Goal: Task Accomplishment & Management: Manage account settings

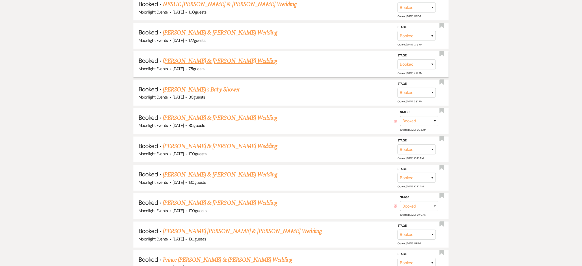
scroll to position [536, 0]
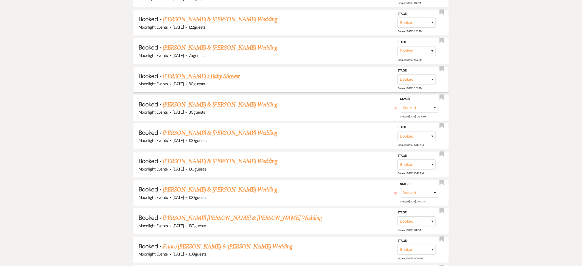
click at [180, 75] on link "[PERSON_NAME]'s Baby Shower" at bounding box center [201, 76] width 77 height 9
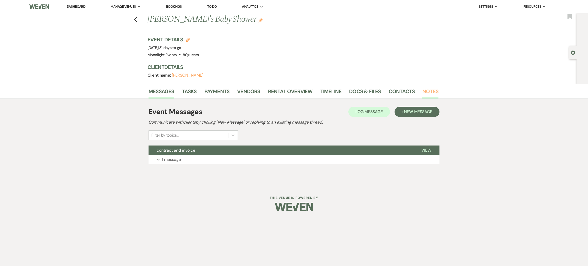
click at [430, 89] on link "Notes" at bounding box center [430, 92] width 16 height 11
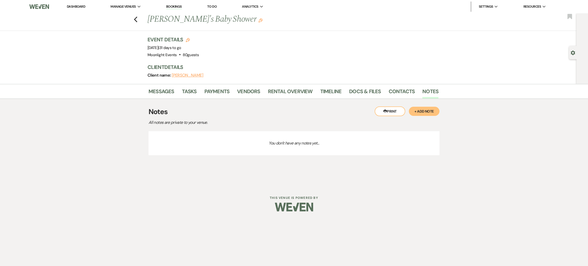
click at [435, 110] on button "+ Add Note" at bounding box center [424, 111] width 31 height 9
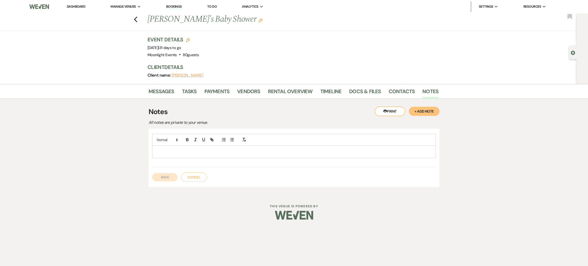
click at [224, 153] on p at bounding box center [293, 152] width 275 height 6
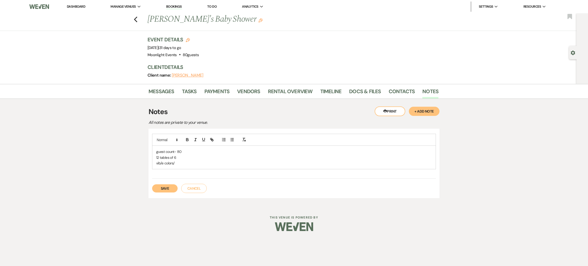
click at [198, 164] on p "vib/e colors/" at bounding box center [293, 163] width 275 height 6
click at [209, 165] on p "vib/e colors/ lion kiing without" at bounding box center [293, 163] width 275 height 6
click at [211, 164] on p "vib/e colors/ lion king without" at bounding box center [293, 163] width 275 height 6
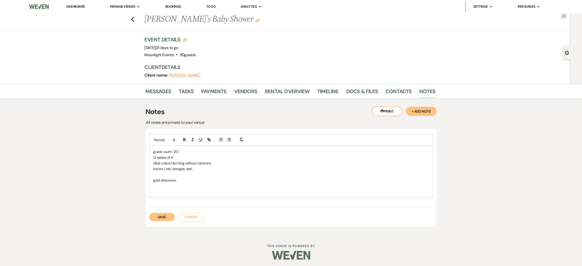
click at [177, 185] on p at bounding box center [290, 186] width 275 height 6
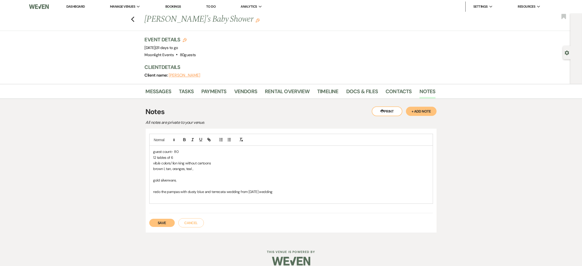
click at [299, 194] on p "redo the pampas with dusty blue and terrecata wedding from [DATE] wedding" at bounding box center [290, 192] width 275 height 6
click at [161, 202] on p at bounding box center [290, 203] width 275 height 6
click at [164, 197] on p at bounding box center [290, 197] width 275 height 6
click at [169, 201] on p at bounding box center [290, 203] width 275 height 6
click at [346, 189] on p "redo the pampas with dusty blue and terracotta wedding from [DATE] wedding ADD …" at bounding box center [290, 192] width 275 height 6
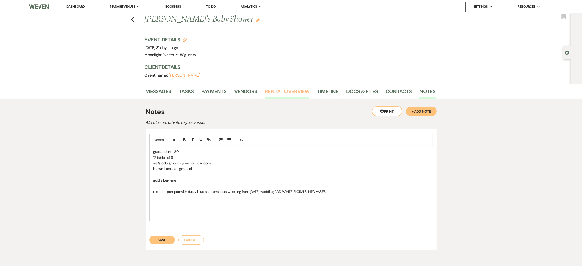
click at [281, 93] on link "Rental Overview" at bounding box center [287, 92] width 45 height 11
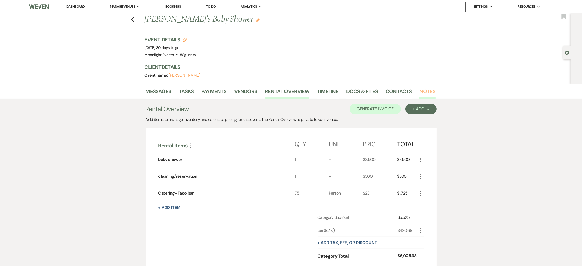
click at [428, 89] on link "Notes" at bounding box center [427, 92] width 16 height 11
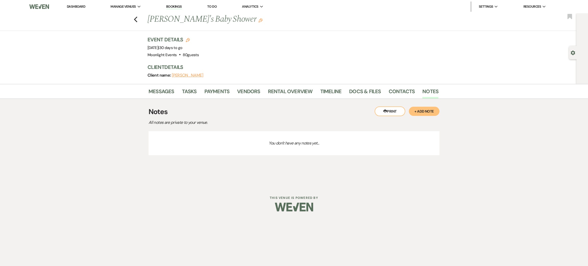
click at [425, 111] on button "+ Add Note" at bounding box center [424, 111] width 31 height 9
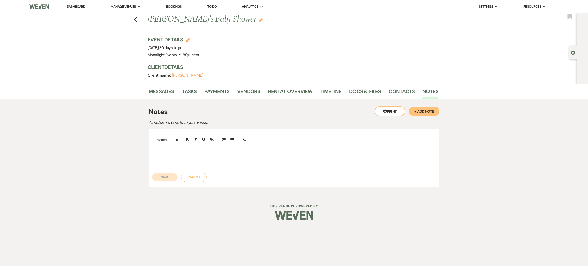
click at [205, 153] on p at bounding box center [293, 152] width 275 height 6
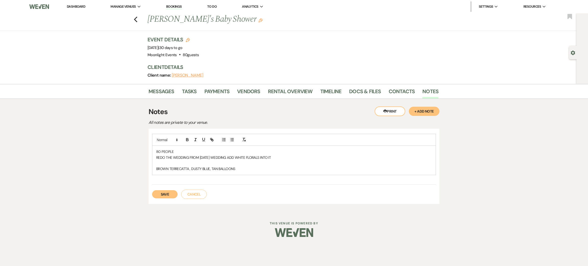
click at [241, 170] on p "BROWN TERRECATTA , DUSTY BLUE, TAN BALLOONS" at bounding box center [293, 169] width 275 height 6
click at [162, 160] on p "REDO THE WEDDING FROM [DATE] WEDDING ADD WHITE FLORALS INTO IT" at bounding box center [293, 158] width 275 height 6
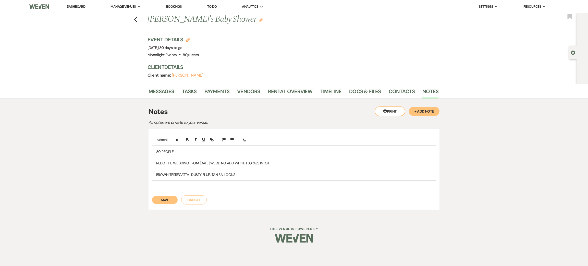
click at [270, 178] on div "80 PEOPLE REDO THE WEDDING FROM [DATE] WEDDING ADD WHITE FLORALS INTO IT BROWN …" at bounding box center [293, 163] width 283 height 35
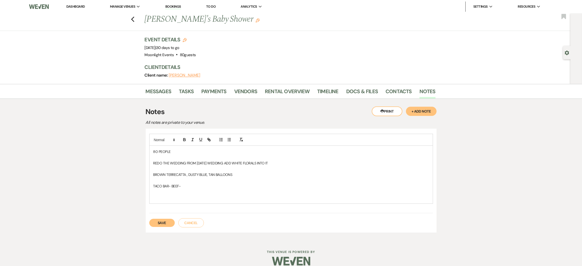
click at [153, 159] on p at bounding box center [290, 158] width 275 height 6
click at [201, 187] on p "TACO BAR- BEEF-" at bounding box center [290, 186] width 275 height 6
click at [180, 197] on p at bounding box center [290, 197] width 275 height 6
click at [273, 93] on link "Rental Overview" at bounding box center [287, 92] width 45 height 11
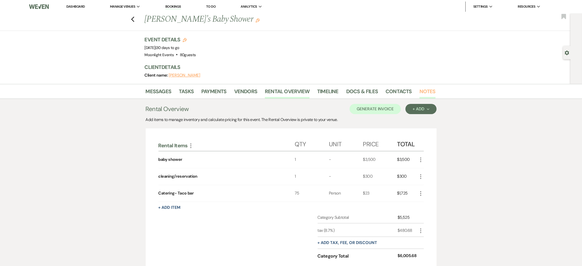
click at [426, 90] on link "Notes" at bounding box center [427, 92] width 16 height 11
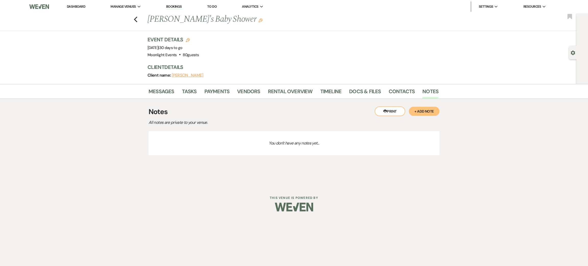
click at [432, 110] on button "+ Add Note" at bounding box center [424, 111] width 31 height 9
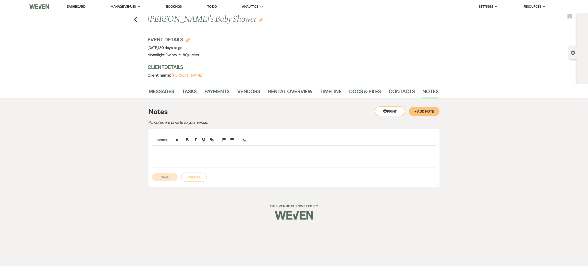
click at [219, 151] on p at bounding box center [293, 152] width 275 height 6
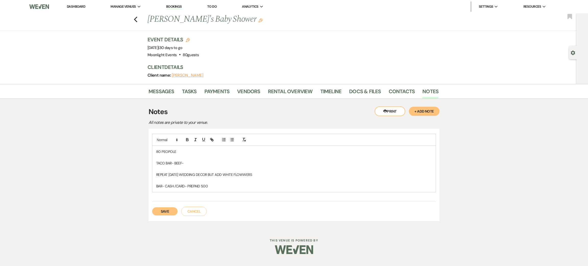
click at [166, 213] on button "Save" at bounding box center [165, 211] width 26 height 8
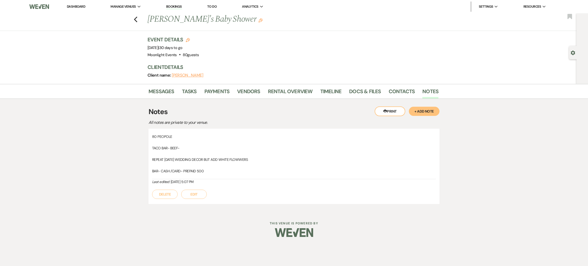
click at [424, 111] on button "+ Add Note" at bounding box center [424, 111] width 31 height 9
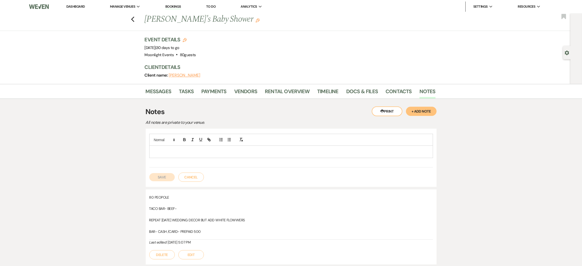
click at [195, 177] on button "Cancel" at bounding box center [191, 176] width 26 height 9
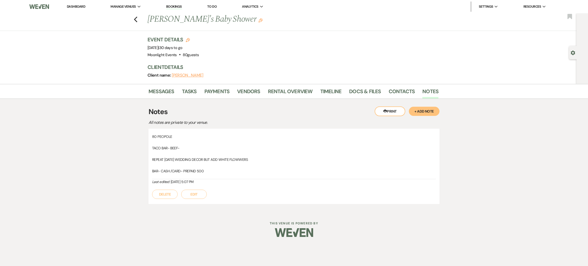
click at [198, 197] on button "Edit" at bounding box center [194, 194] width 26 height 9
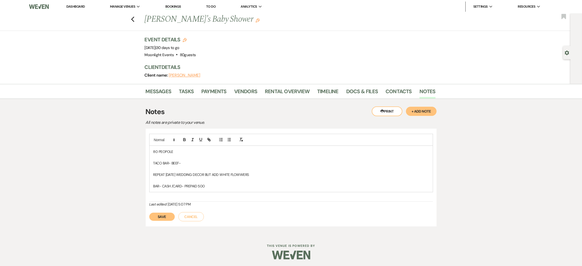
click at [203, 187] on p "BAR- CASH /CARD- PREPAID 500" at bounding box center [290, 186] width 275 height 6
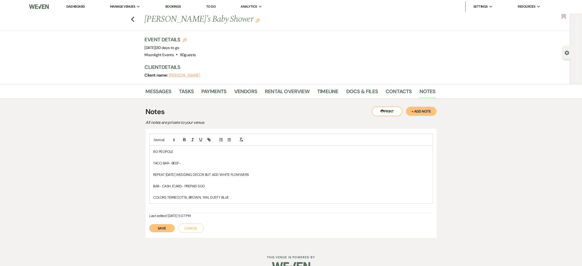
click at [158, 228] on button "Save" at bounding box center [162, 228] width 26 height 8
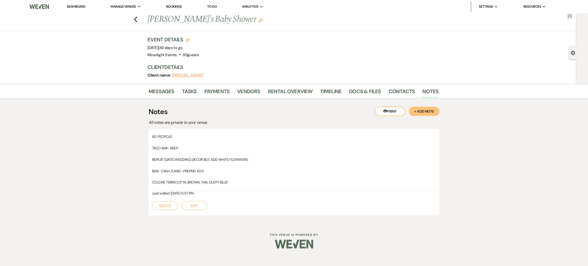
click at [202, 206] on button "Edit" at bounding box center [194, 205] width 26 height 9
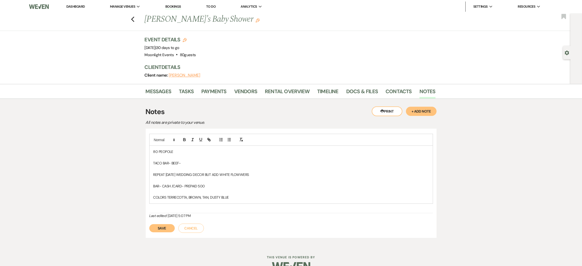
click at [243, 194] on p "COLORS TERRECOTTA, BROWN, TAN, DUSTY BLUE" at bounding box center [290, 197] width 275 height 6
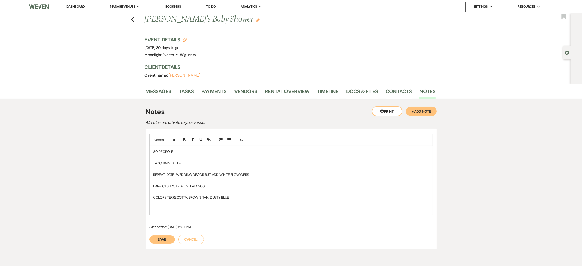
click at [179, 152] on p "80 PEOPOLE" at bounding box center [290, 152] width 275 height 6
click at [189, 162] on p "TACO BAR- BEEF-" at bounding box center [290, 163] width 275 height 6
click at [158, 237] on button "Save" at bounding box center [162, 239] width 26 height 8
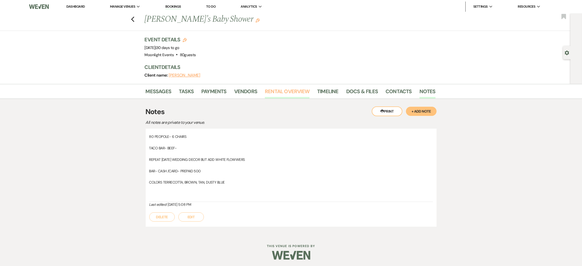
click at [282, 91] on link "Rental Overview" at bounding box center [287, 92] width 45 height 11
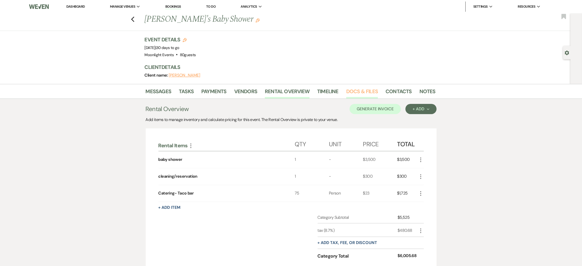
click at [357, 90] on link "Docs & Files" at bounding box center [362, 92] width 32 height 11
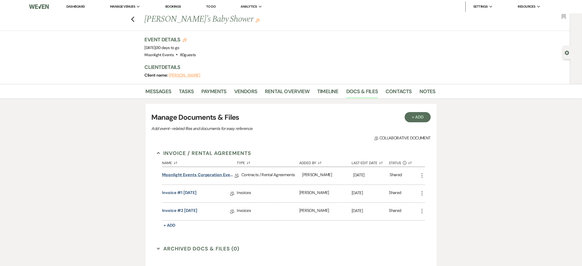
click at [203, 177] on link "Moonlight Events Corporation Event Contract 2025 final" at bounding box center [198, 176] width 73 height 8
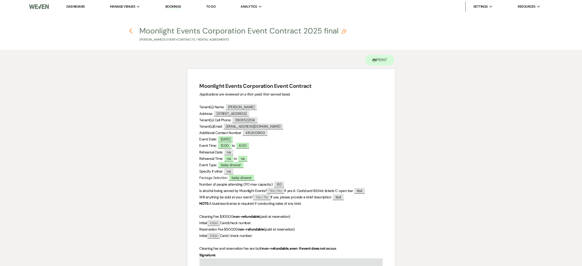
click at [131, 32] on use "button" at bounding box center [130, 31] width 3 height 6
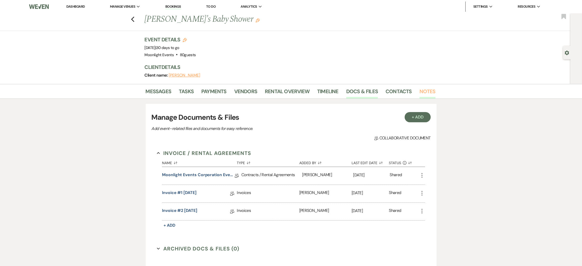
click at [426, 93] on link "Notes" at bounding box center [427, 92] width 16 height 11
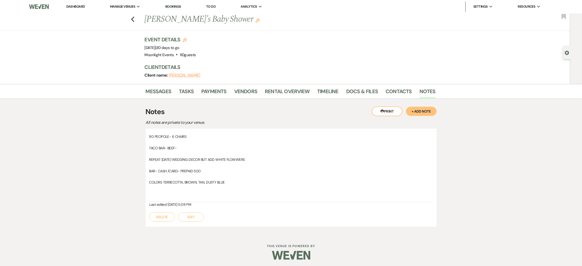
click at [190, 217] on button "Edit" at bounding box center [191, 216] width 26 height 9
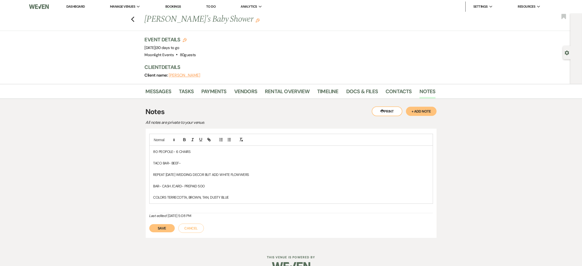
click at [238, 201] on div "80 PEOPOLE- 6 CHAIRS TACO BAR- BEEF- REPEAT [DATE] WEDDING DECOR BUT ADD WHITE …" at bounding box center [290, 175] width 283 height 58
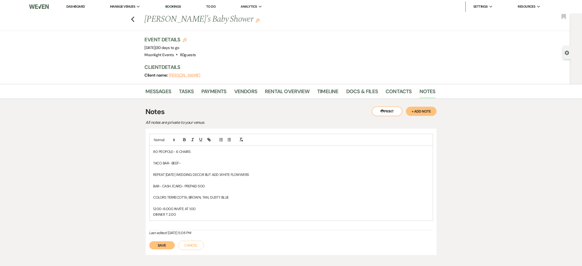
click at [166, 215] on p "DINNER T 2:00" at bounding box center [290, 214] width 275 height 6
click at [194, 216] on p "DINNER AT 2:00" at bounding box center [290, 214] width 275 height 6
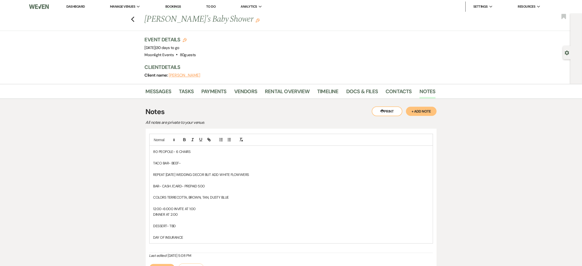
scroll to position [38, 0]
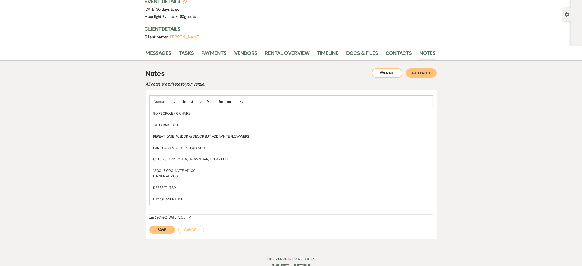
click at [163, 228] on button "Save" at bounding box center [162, 229] width 26 height 8
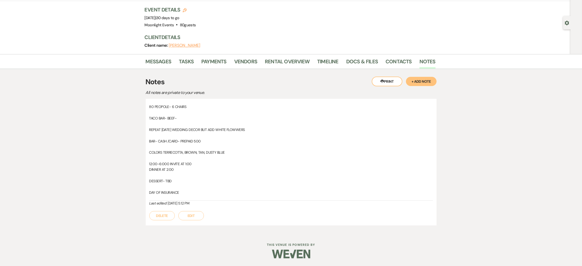
click at [192, 218] on button "Edit" at bounding box center [191, 215] width 26 height 9
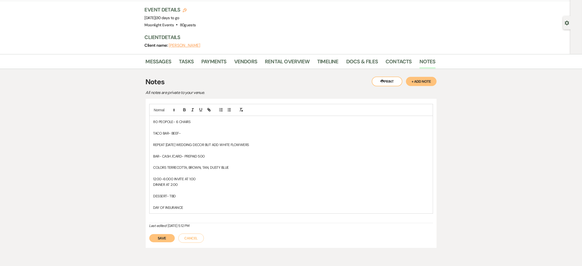
click at [261, 165] on p "COLORS TERRECOTTA, BROWN, TAN, DUSTY BLUE" at bounding box center [290, 168] width 275 height 6
click at [276, 143] on p "REPEAT [DATE] WEDDING DECOR BUT ADD WHITE FLOWWERS" at bounding box center [290, 145] width 275 height 6
click at [164, 235] on button "Save" at bounding box center [162, 238] width 26 height 8
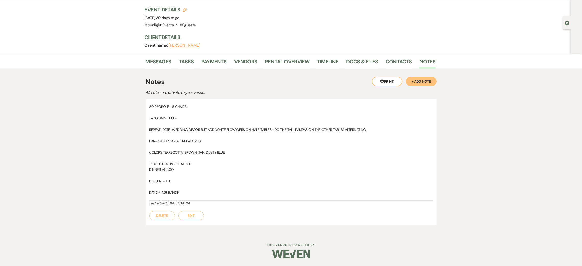
click at [192, 193] on p "DAY OF INSURANCE" at bounding box center [291, 193] width 284 height 6
click at [195, 214] on button "Edit" at bounding box center [191, 215] width 26 height 9
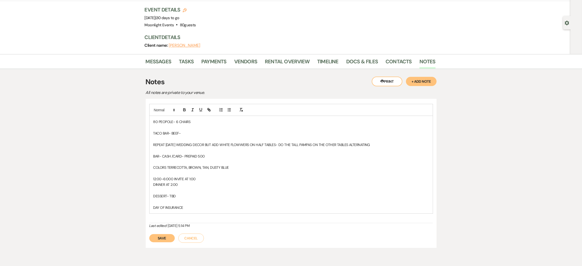
click at [192, 200] on p at bounding box center [290, 202] width 275 height 6
click at [192, 203] on p at bounding box center [290, 202] width 275 height 6
click at [194, 206] on p "DAY OF INSURANCE" at bounding box center [290, 208] width 275 height 6
click at [164, 239] on button "Save" at bounding box center [162, 238] width 26 height 8
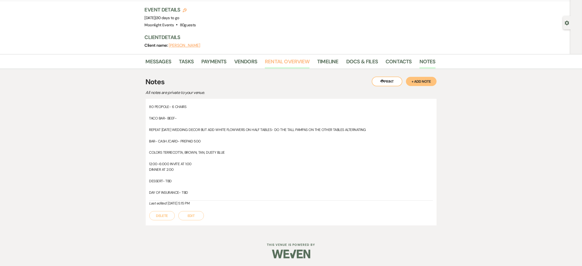
click at [292, 62] on link "Rental Overview" at bounding box center [287, 62] width 45 height 11
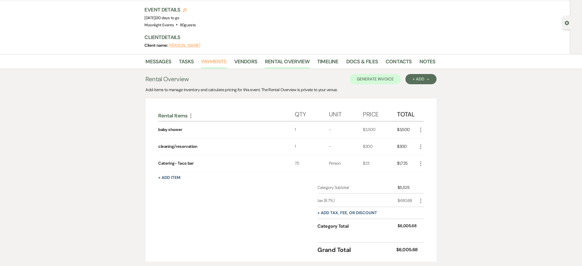
click at [214, 61] on link "Payments" at bounding box center [213, 62] width 25 height 11
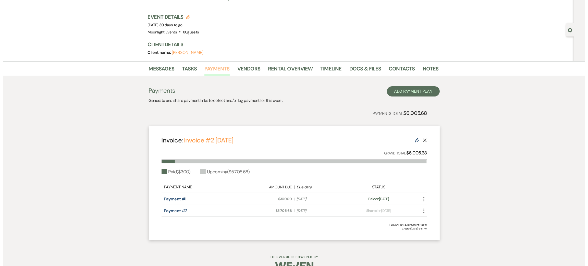
scroll to position [34, 0]
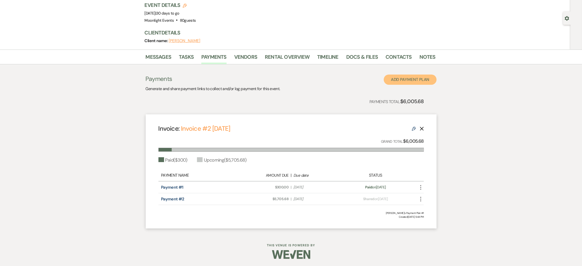
click at [406, 81] on button "Add Payment Plan" at bounding box center [410, 79] width 53 height 10
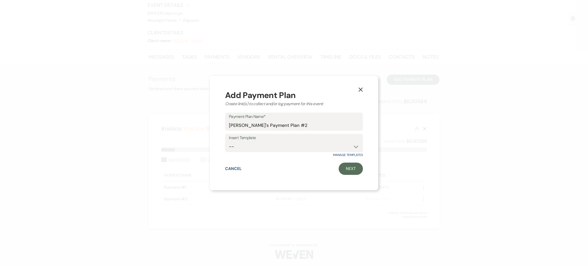
click at [360, 86] on button "X" at bounding box center [361, 89] width 8 height 9
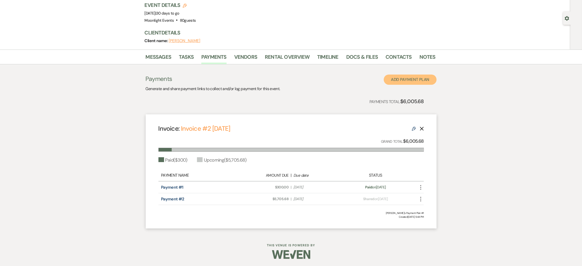
click at [421, 78] on button "Add Payment Plan" at bounding box center [410, 79] width 53 height 10
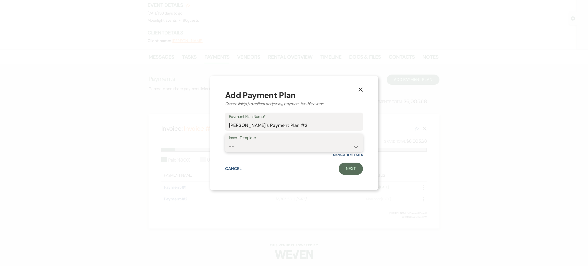
drag, startPoint x: 275, startPoint y: 145, endPoint x: 278, endPoint y: 144, distance: 3.0
click at [275, 145] on select "--" at bounding box center [294, 147] width 130 height 10
click at [353, 167] on link "Next" at bounding box center [350, 168] width 24 height 12
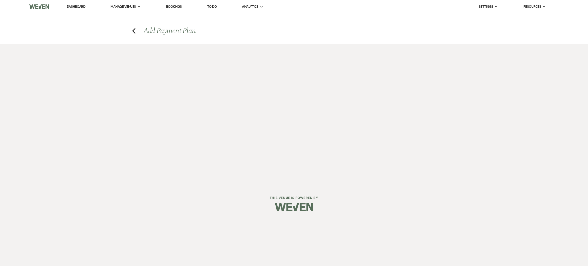
select select "2"
select select "percentage"
select select "true"
select select "client"
select select "weeks"
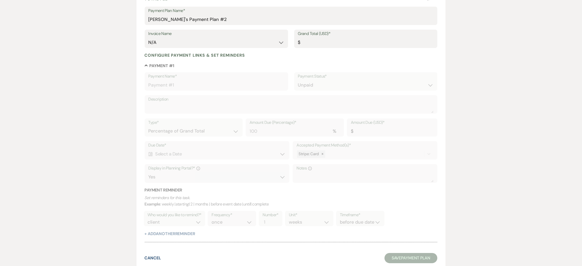
scroll to position [38, 0]
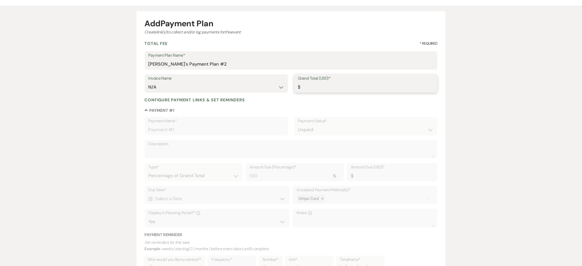
click at [341, 87] on input "Grand Total (USD)*" at bounding box center [366, 87] width 136 height 10
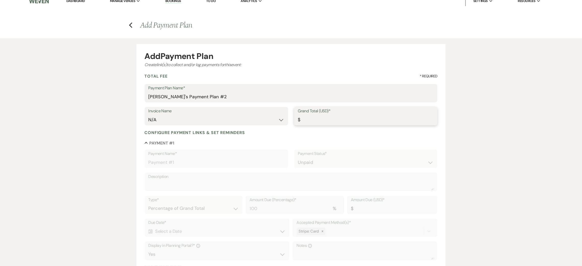
scroll to position [0, 0]
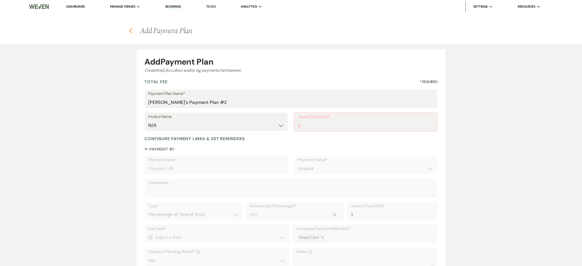
click at [130, 31] on use "button" at bounding box center [130, 31] width 3 height 6
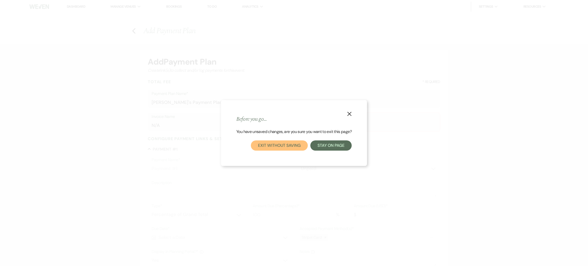
click at [299, 147] on button "Exit without saving" at bounding box center [279, 145] width 57 height 10
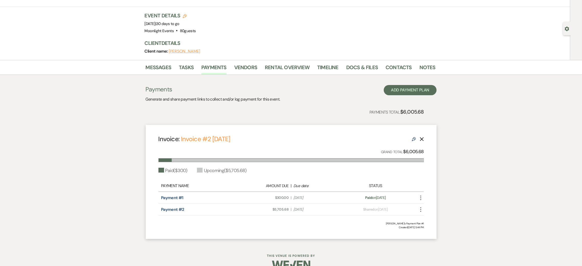
scroll to position [34, 0]
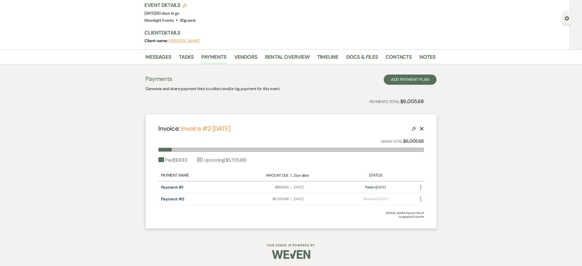
click at [412, 128] on icon "Edit" at bounding box center [414, 129] width 4 height 4
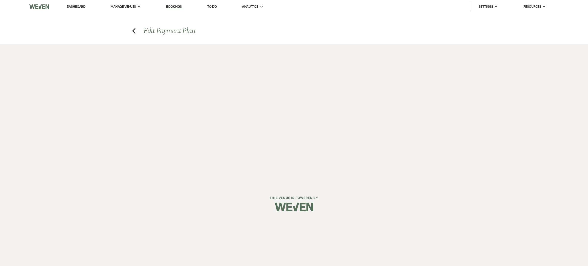
select select "25585"
select select "1"
select select "true"
select select "2"
select select "flat"
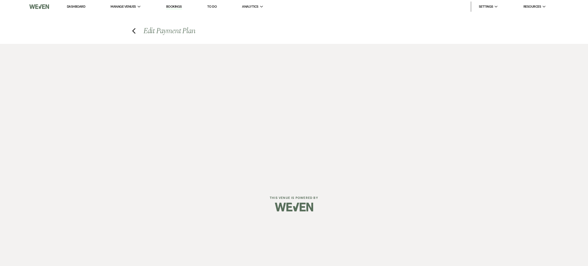
select select "true"
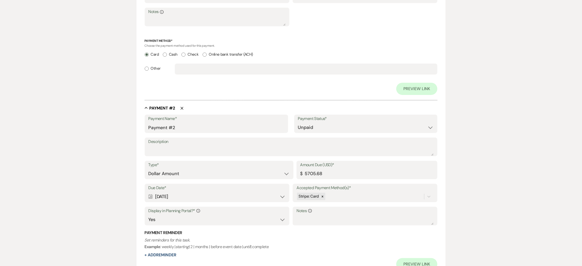
scroll to position [268, 0]
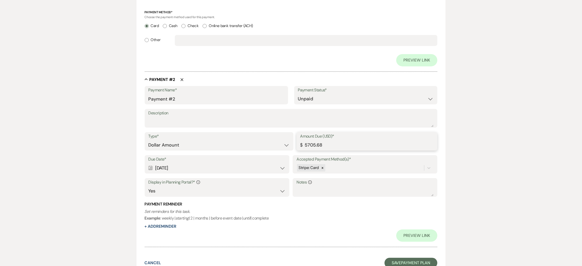
click at [330, 146] on input "5705.68" at bounding box center [366, 145] width 133 height 10
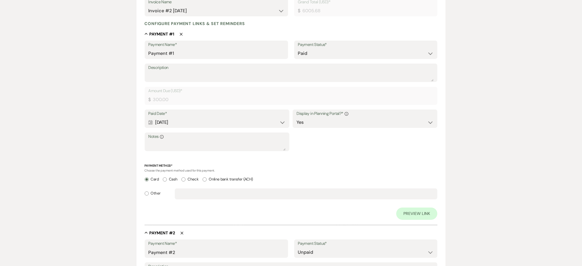
scroll to position [229, 0]
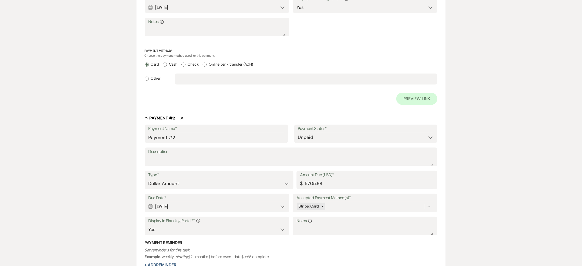
click at [76, 166] on div "Edit Payment Plan Create link(s) to collect and/or log payments for this event:…" at bounding box center [291, 65] width 582 height 500
click at [324, 136] on select "Paid Unpaid" at bounding box center [366, 137] width 136 height 10
click at [298, 132] on select "Paid Unpaid" at bounding box center [366, 137] width 136 height 10
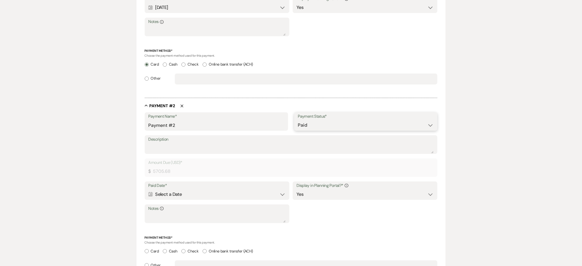
click at [311, 127] on select "Paid Unpaid" at bounding box center [366, 125] width 136 height 10
select select "2"
click at [298, 130] on select "Paid Unpaid" at bounding box center [366, 125] width 136 height 10
select select "flat"
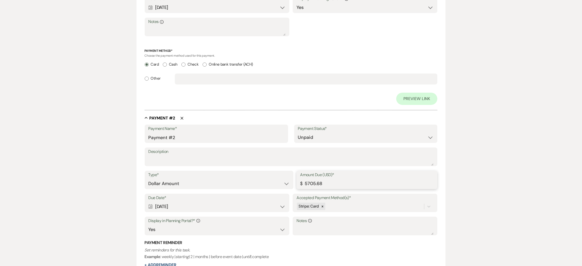
click at [323, 184] on input "5705.68" at bounding box center [366, 184] width 133 height 10
click at [323, 185] on input "5705.68" at bounding box center [366, 184] width 133 height 10
click at [326, 184] on input "5705.68" at bounding box center [366, 184] width 133 height 10
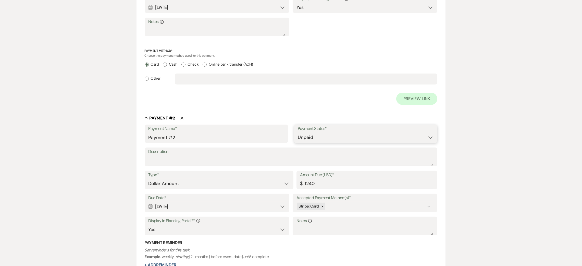
type input "1240.00"
click at [310, 139] on select "Paid Unpaid" at bounding box center [366, 137] width 136 height 10
select select "1"
click at [298, 132] on select "Paid Unpaid" at bounding box center [366, 137] width 136 height 10
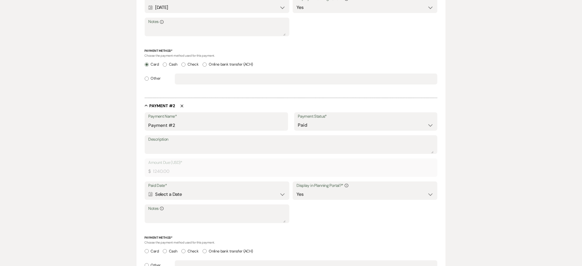
click at [173, 193] on div "Calendar Select a Date Expand" at bounding box center [216, 194] width 137 height 10
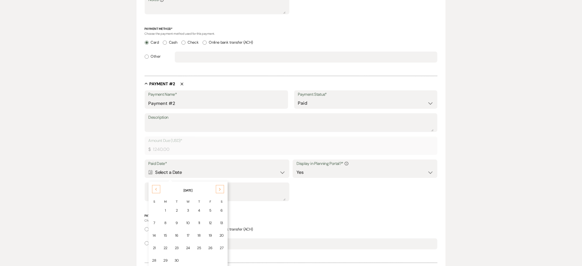
scroll to position [268, 0]
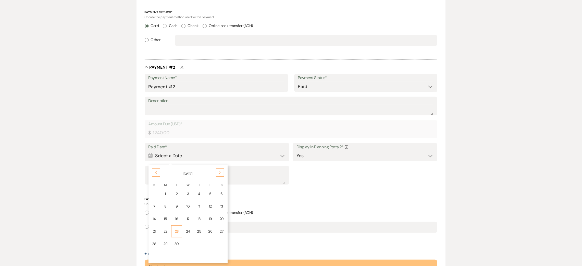
click at [179, 227] on td "23" at bounding box center [176, 231] width 11 height 12
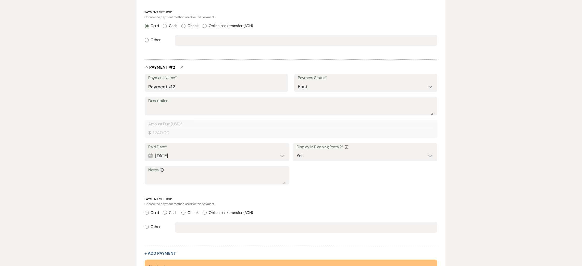
click at [155, 212] on label "Card" at bounding box center [152, 212] width 14 height 7
click at [149, 212] on input "Card" at bounding box center [147, 212] width 4 height 4
radio input "true"
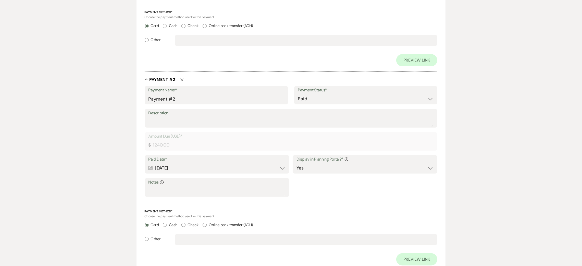
click at [176, 224] on label "Cash" at bounding box center [170, 224] width 15 height 7
click at [167, 224] on input "Cash" at bounding box center [165, 225] width 4 height 4
radio input "true"
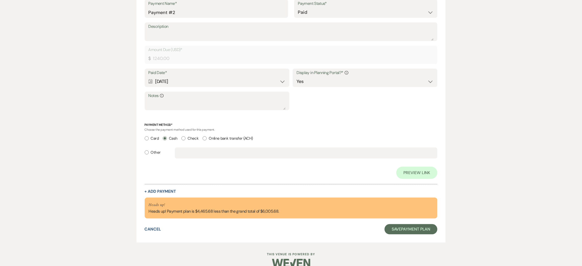
scroll to position [363, 0]
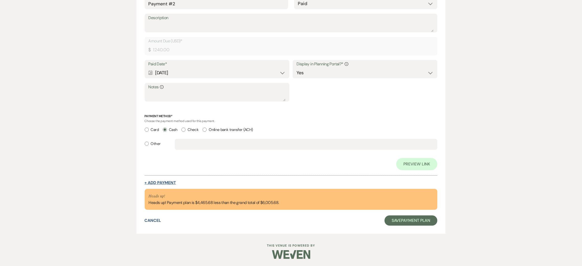
click at [167, 181] on button "+ Add Payment" at bounding box center [160, 183] width 31 height 4
select select "2"
select select "flat"
select select "true"
select select "client"
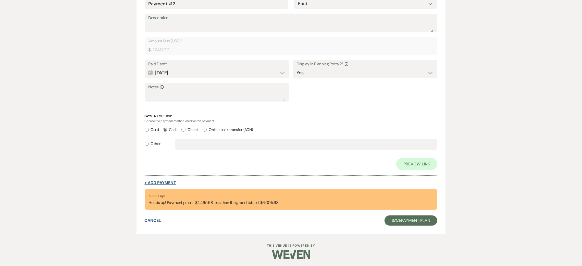
select select "weeks"
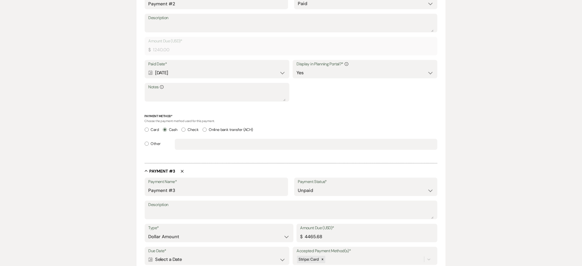
scroll to position [427, 0]
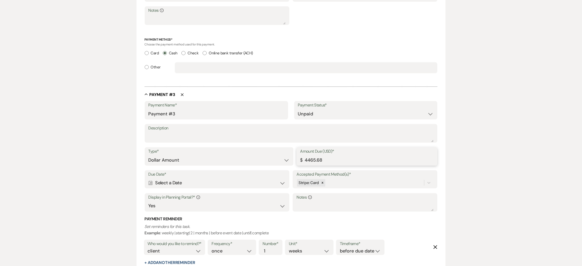
click at [323, 162] on input "4465.68" at bounding box center [366, 160] width 133 height 10
type input "2850.00"
click at [215, 182] on div "Calendar Select a Date Expand" at bounding box center [216, 183] width 137 height 10
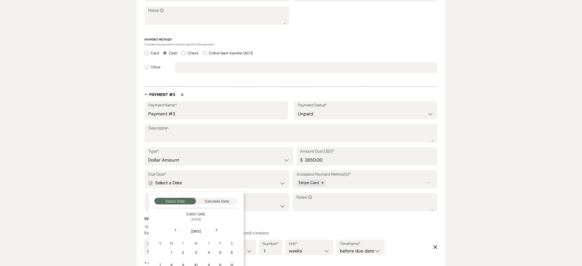
scroll to position [466, 0]
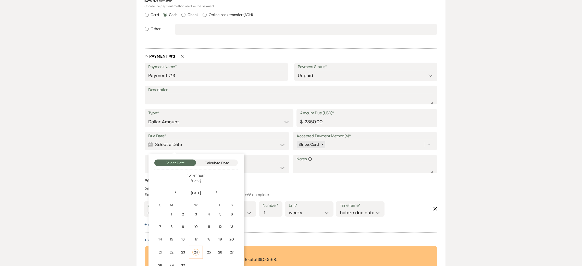
click at [192, 251] on div "24" at bounding box center [195, 252] width 7 height 6
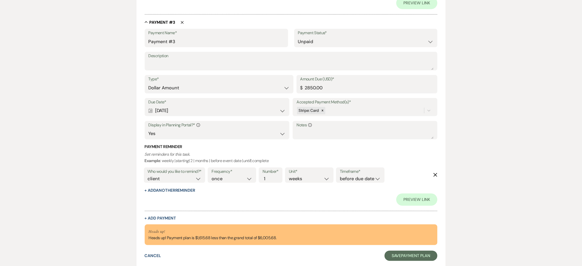
scroll to position [559, 0]
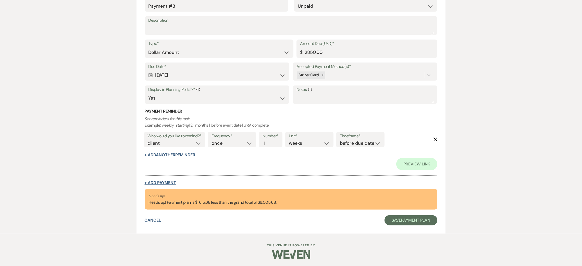
click at [164, 181] on button "+ Add Payment" at bounding box center [160, 183] width 31 height 4
select select "2"
select select "flat"
select select "true"
select select "client"
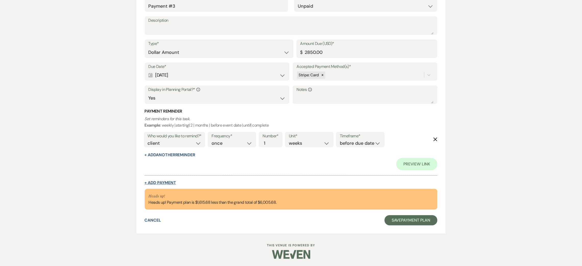
select select "weeks"
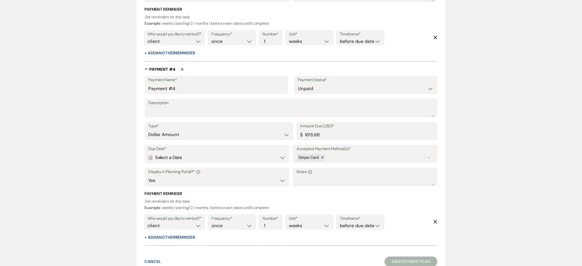
scroll to position [650, 0]
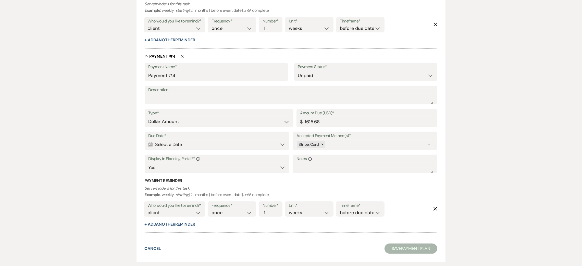
click at [190, 140] on div "Calendar Select a Date Expand" at bounding box center [216, 145] width 137 height 10
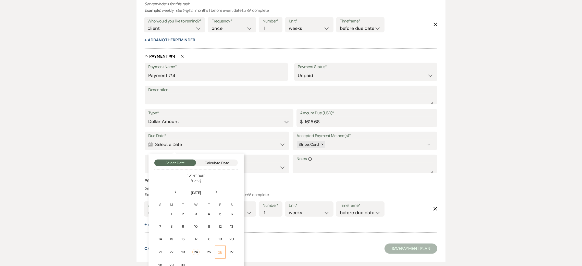
click at [222, 249] on div "26" at bounding box center [220, 251] width 4 height 5
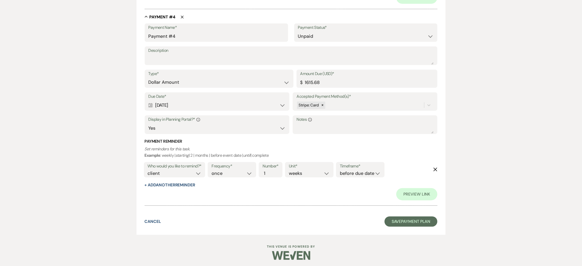
scroll to position [726, 0]
click at [419, 218] on button "Save Payment Plan" at bounding box center [410, 221] width 53 height 10
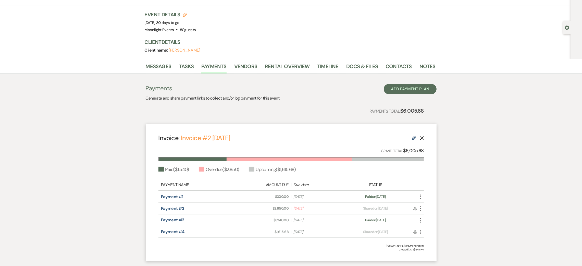
scroll to position [38, 0]
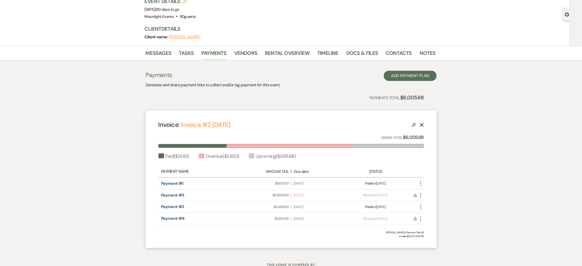
click at [414, 124] on use at bounding box center [414, 125] width 4 height 4
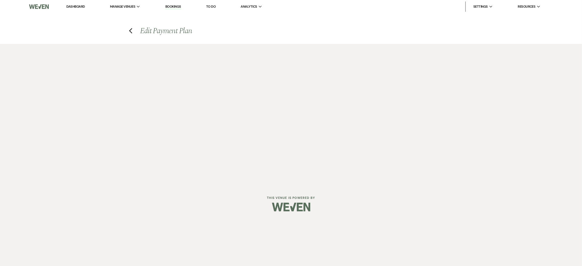
select select "25585"
select select "1"
select select "true"
select select "2"
select select "flat"
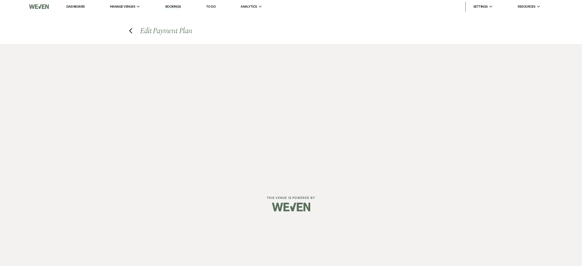
select select "true"
select select "client"
select select "weeks"
select select "1"
select select "true"
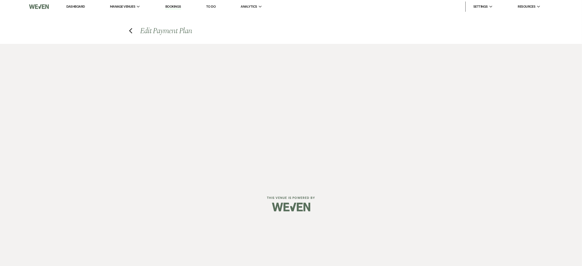
select select "2"
select select "flat"
select select "true"
select select "client"
select select "weeks"
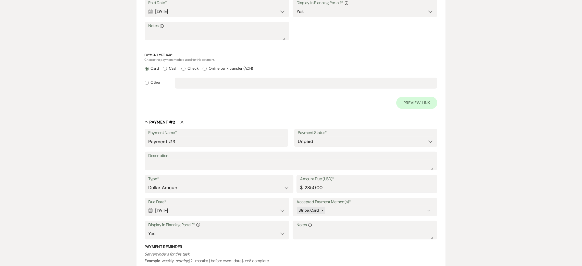
scroll to position [268, 0]
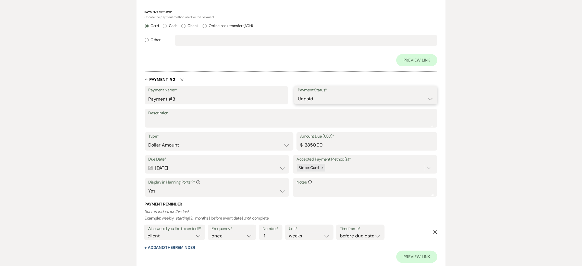
click at [325, 97] on select "Paid Unpaid" at bounding box center [366, 99] width 136 height 10
select select "1"
click at [298, 94] on select "Paid Unpaid" at bounding box center [366, 99] width 136 height 10
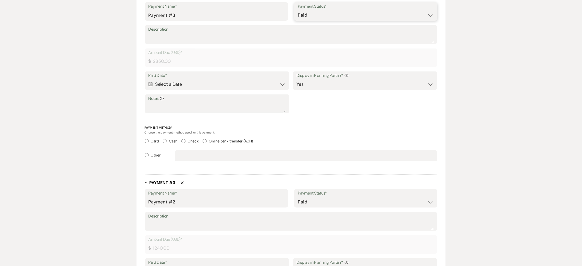
scroll to position [344, 0]
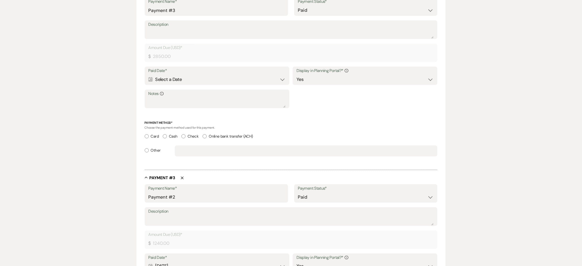
click at [154, 134] on label "Card" at bounding box center [152, 136] width 14 height 7
click at [149, 134] on input "Card" at bounding box center [147, 136] width 4 height 4
radio input "true"
click at [215, 82] on div "Calendar Select a Date Expand" at bounding box center [216, 79] width 137 height 10
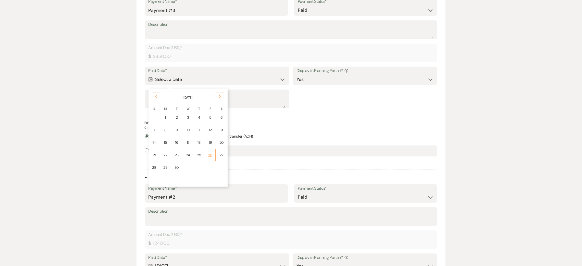
click at [208, 154] on div "26" at bounding box center [210, 154] width 4 height 5
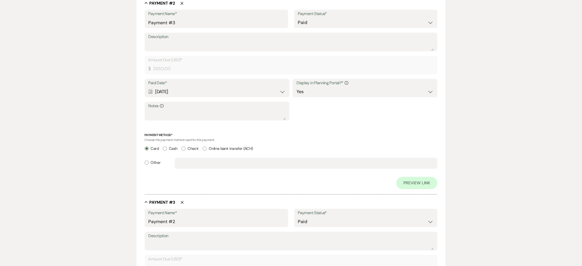
scroll to position [356, 0]
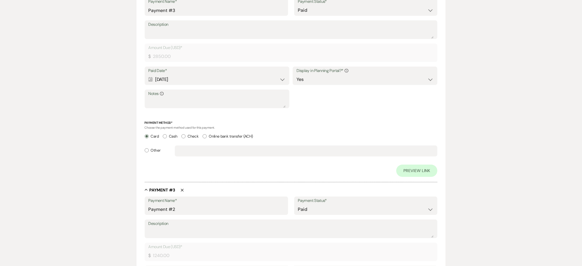
click at [217, 79] on div "Calendar [DATE] Expand" at bounding box center [216, 79] width 137 height 10
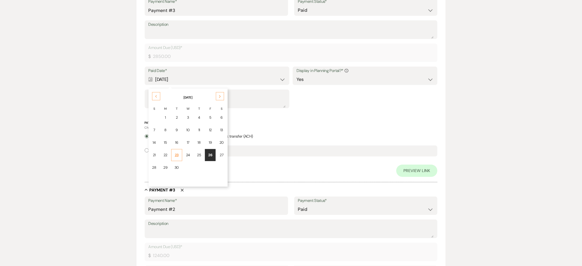
click at [177, 153] on div "23" at bounding box center [176, 154] width 4 height 5
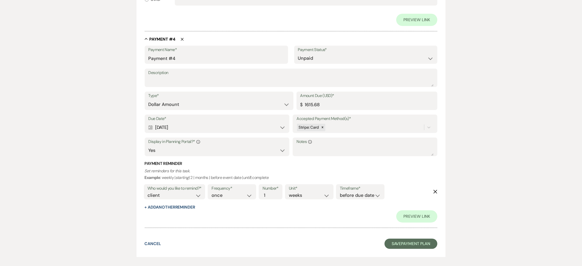
scroll to position [729, 0]
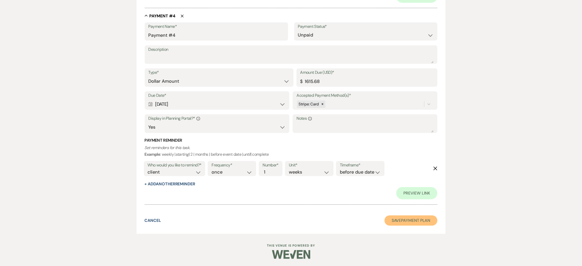
click at [397, 216] on button "Save Payment Plan" at bounding box center [410, 220] width 53 height 10
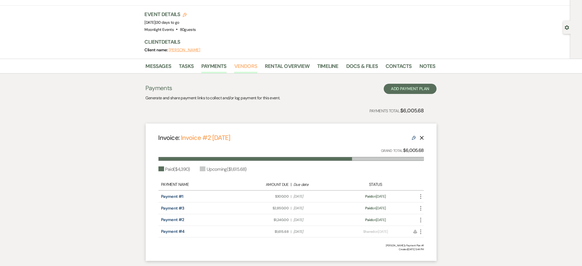
scroll to position [38, 0]
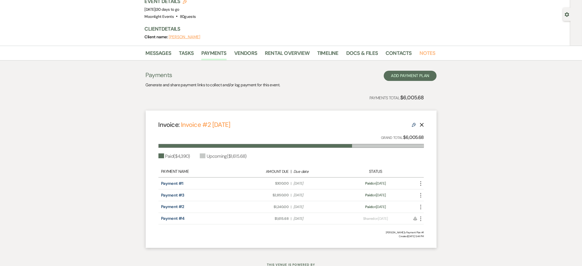
drag, startPoint x: 432, startPoint y: 54, endPoint x: 429, endPoint y: 55, distance: 3.7
click at [431, 54] on link "Notes" at bounding box center [427, 54] width 16 height 11
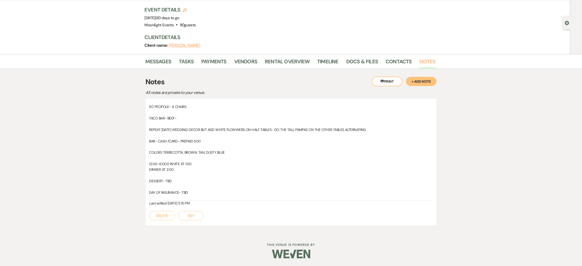
scroll to position [30, 0]
click at [194, 215] on button "Edit" at bounding box center [191, 215] width 26 height 9
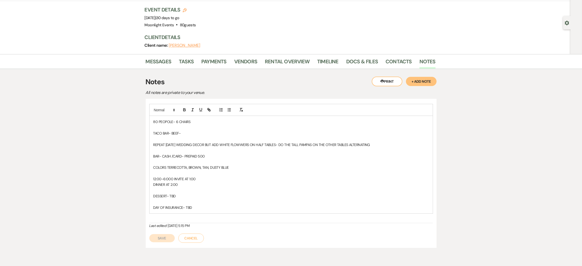
click at [197, 205] on p "DAY OF INSURANCE- TBD" at bounding box center [290, 208] width 275 height 6
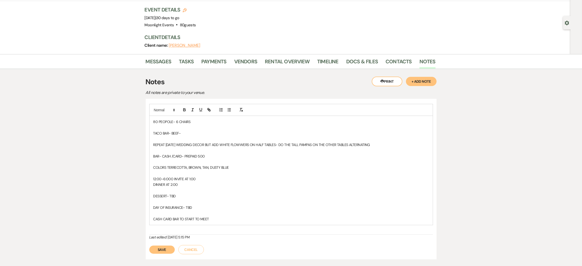
click at [163, 217] on p "CASH CARD BAR TO START TO MEET" at bounding box center [290, 219] width 275 height 6
click at [237, 220] on p "CASH/CARD BAR TO START TO MEET" at bounding box center [290, 219] width 275 height 6
click at [154, 248] on button "Save" at bounding box center [162, 249] width 26 height 8
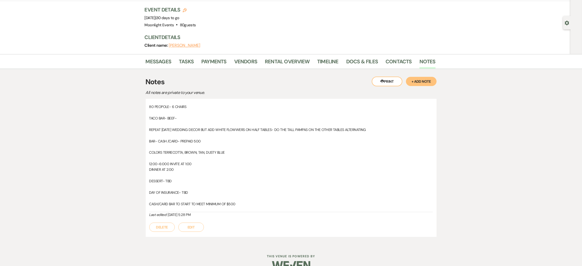
click at [194, 229] on button "Edit" at bounding box center [191, 226] width 26 height 9
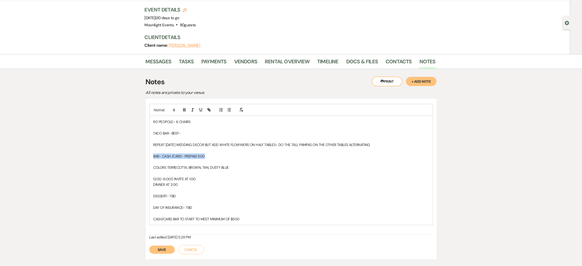
drag, startPoint x: 214, startPoint y: 155, endPoint x: 139, endPoint y: 157, distance: 74.8
click at [139, 157] on div "Messages Tasks Payments Vendors Rental Overview Timeline Docs & Files Contacts …" at bounding box center [291, 160] width 582 height 213
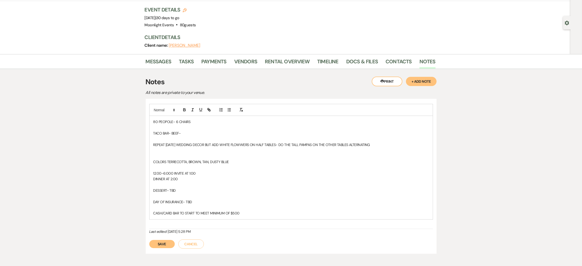
click at [161, 243] on button "Save" at bounding box center [162, 244] width 26 height 8
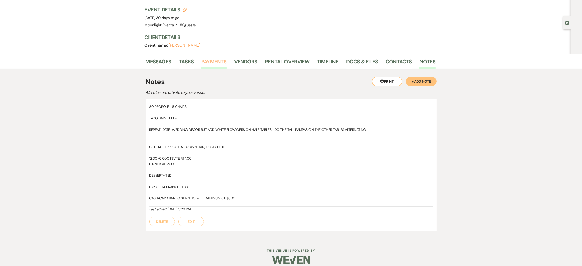
click at [210, 62] on link "Payments" at bounding box center [213, 62] width 25 height 11
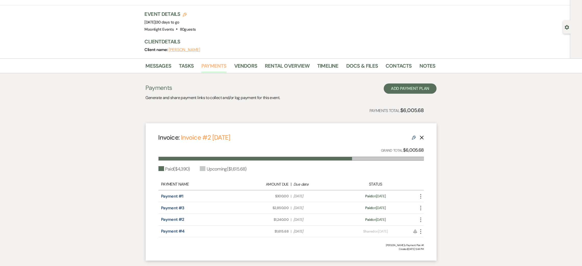
scroll to position [38, 0]
